Goal: Complete application form: Complete application form

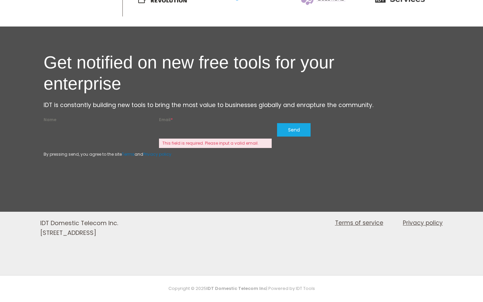
scroll to position [3, 0]
click at [156, 123] on input "Name" at bounding box center [100, 130] width 113 height 14
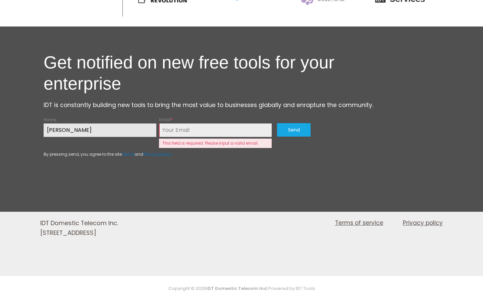
type input "[PERSON_NAME]"
click at [156, 123] on input "Name" at bounding box center [100, 130] width 113 height 14
type input "Senior"
click at [156, 123] on input "Name" at bounding box center [100, 130] width 113 height 14
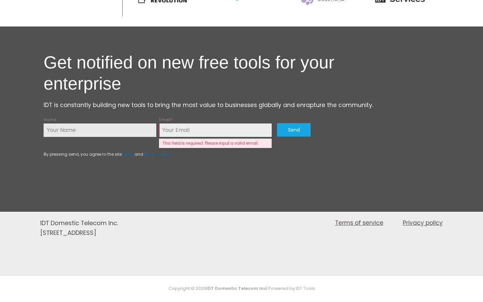
click at [156, 123] on input "Name" at bounding box center [100, 130] width 113 height 14
type input "[PERSON_NAME].[PERSON_NAME]"
click at [156, 123] on input "Name" at bounding box center [100, 130] width 113 height 14
type input "[PERSON_NAME][EMAIL_ADDRESS][DOMAIN_NAME]"
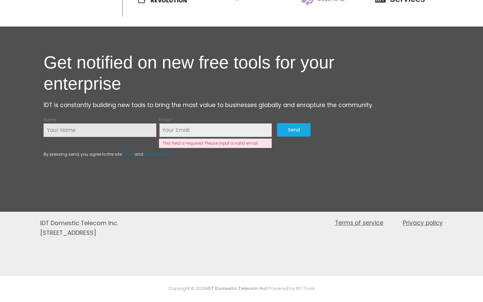
click at [156, 123] on input "Name" at bounding box center [100, 130] width 113 height 14
type input "[PERSON_NAME][EMAIL_ADDRESS][DOMAIN_NAME]"
click at [156, 123] on input "Name" at bounding box center [100, 130] width 113 height 14
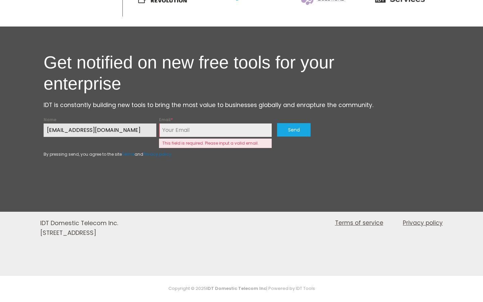
type input "[EMAIL_ADDRESS][DOMAIN_NAME]"
click at [156, 123] on input "Name" at bounding box center [100, 130] width 113 height 14
type input "[PERSON_NAME][EMAIL_ADDRESS][DOMAIN_NAME]"
click at [156, 123] on input "Name" at bounding box center [100, 130] width 113 height 14
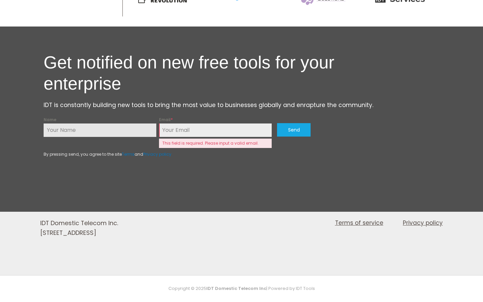
click at [156, 123] on input "Name" at bounding box center [100, 130] width 113 height 14
type input "[PERSON_NAME][EMAIL_ADDRESS][DOMAIN_NAME]"
click at [156, 123] on input "Name" at bounding box center [100, 130] width 113 height 14
type input "[PERSON_NAME][EMAIL_ADDRESS][DOMAIN_NAME]"
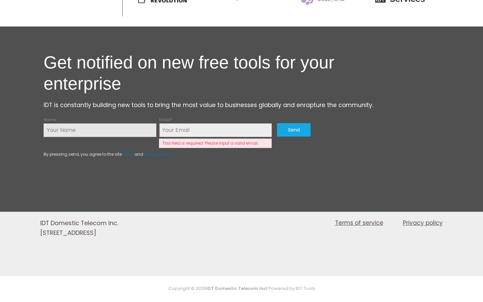
click at [156, 123] on input "Name" at bounding box center [100, 130] width 113 height 14
type input "[EMAIL_ADDRESS][DOMAIN_NAME]"
click at [156, 123] on input "Name" at bounding box center [100, 130] width 113 height 14
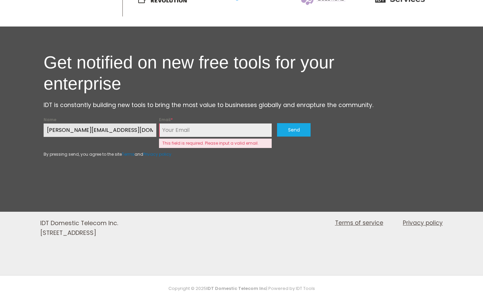
type input "[PERSON_NAME][EMAIL_ADDRESS][DOMAIN_NAME]"
click at [156, 123] on input "Name" at bounding box center [100, 130] width 113 height 14
type input "Brian1992"
click at [156, 123] on input "Name" at bounding box center [100, 130] width 113 height 14
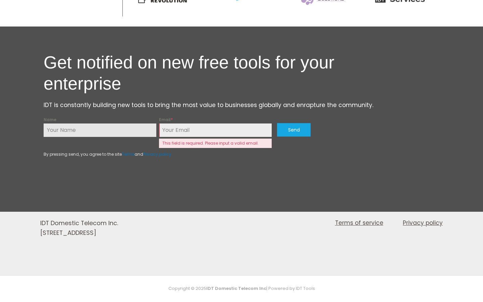
click at [156, 123] on input "Name" at bounding box center [100, 130] width 113 height 14
type input "Lucas1957"
click at [156, 123] on input "Name" at bounding box center [100, 130] width 113 height 14
type input "Lucas2005!"
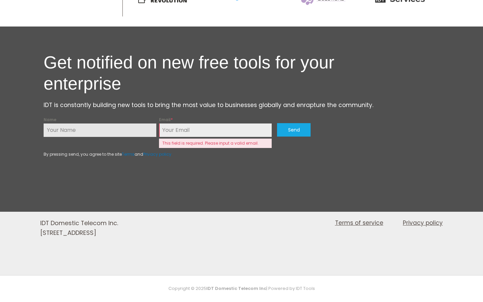
click at [156, 123] on input "Name" at bounding box center [100, 130] width 113 height 14
type input "8"
click at [156, 123] on input "Name" at bounding box center [100, 130] width 113 height 14
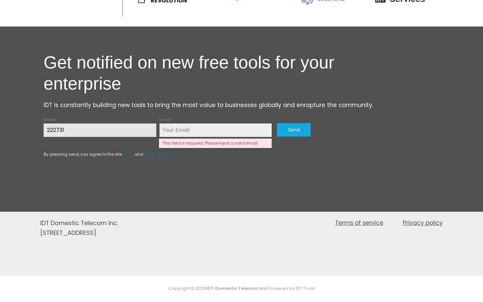
type input "222731"
click at [156, 123] on input "Name" at bounding box center [100, 130] width 113 height 14
type input "5261"
click at [156, 123] on input "Name" at bounding box center [100, 130] width 113 height 14
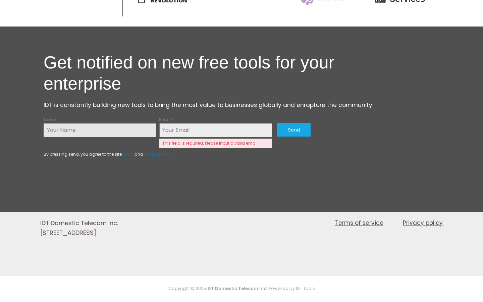
click at [156, 123] on input "Name" at bounding box center [100, 130] width 113 height 14
type input "qnkb"
click at [156, 123] on input "Name" at bounding box center [100, 130] width 113 height 14
type input "96482777"
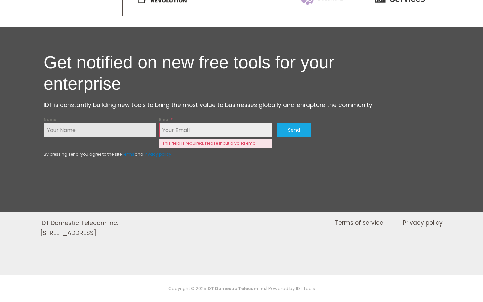
click at [156, 123] on input "Name" at bounding box center [100, 130] width 113 height 14
type input "7lunghck"
click at [156, 123] on input "Name" at bounding box center [100, 130] width 113 height 14
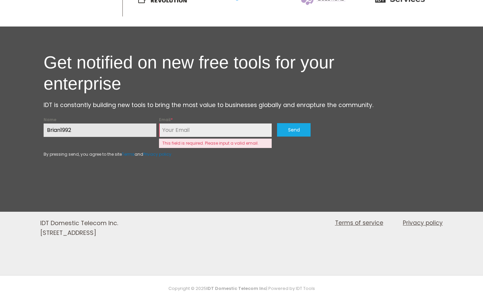
type input "Brian1992"
click at [242, 123] on input "Email *" at bounding box center [215, 130] width 113 height 14
type input "[PERSON_NAME][EMAIL_ADDRESS][DOMAIN_NAME]"
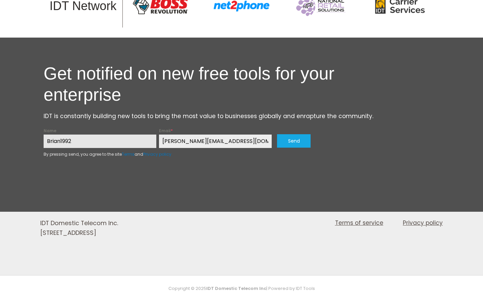
scroll to position [699, 0]
